Goal: Transaction & Acquisition: Purchase product/service

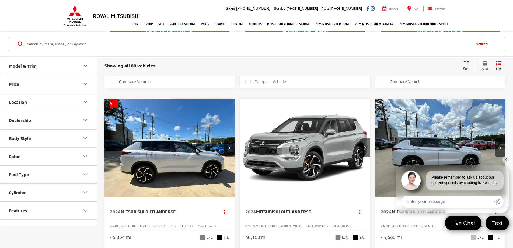
scroll to position [512, 0]
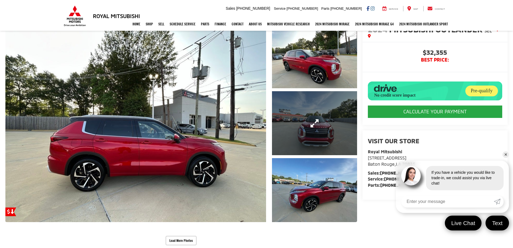
scroll to position [108, 0]
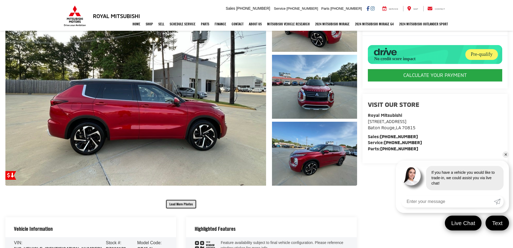
click at [189, 204] on button "Load More Photos" at bounding box center [181, 203] width 31 height 9
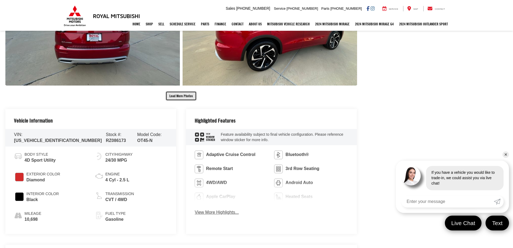
scroll to position [485, 0]
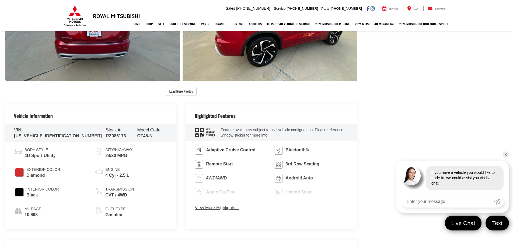
click at [232, 209] on button "View More Highlights..." at bounding box center [217, 207] width 44 height 6
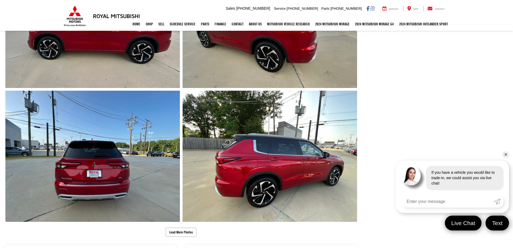
scroll to position [323, 0]
